Goal: Check status

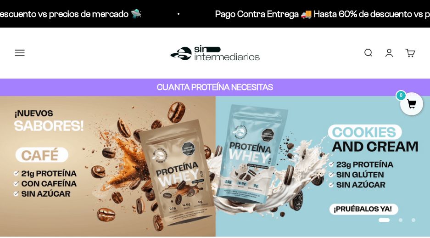
click at [388, 52] on link "Cuenta" at bounding box center [389, 53] width 10 height 10
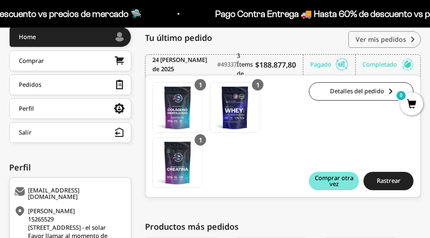
scroll to position [153, 0]
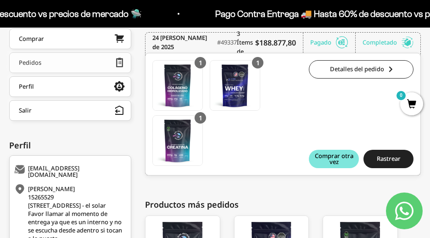
click at [58, 60] on link "Pedidos" at bounding box center [70, 62] width 122 height 21
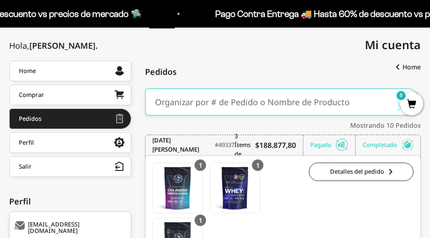
scroll to position [153, 0]
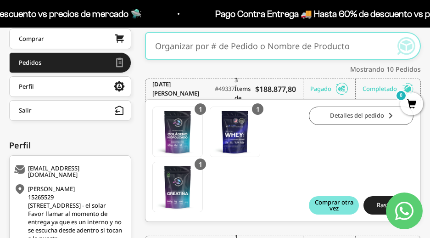
click at [362, 119] on link "Detalles del pedido" at bounding box center [361, 116] width 105 height 18
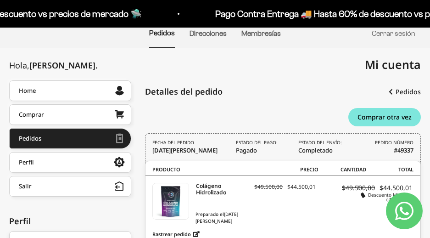
scroll to position [90, 0]
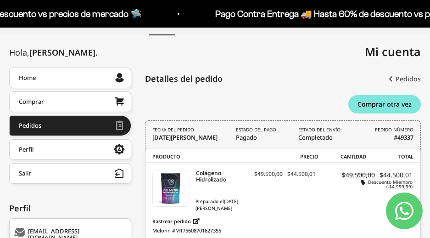
click at [403, 84] on link "Pedidos" at bounding box center [405, 79] width 32 height 17
